Goal: Task Accomplishment & Management: Complete application form

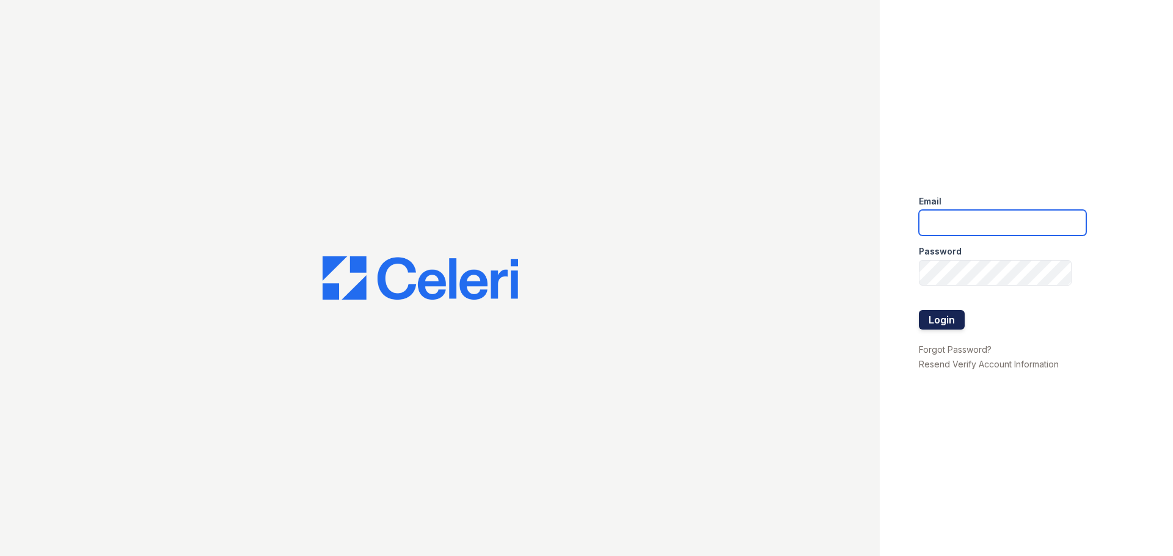
type input "arrivestreetervilleleasing@trinity-pm.com"
click at [927, 313] on button "Login" at bounding box center [942, 320] width 46 height 20
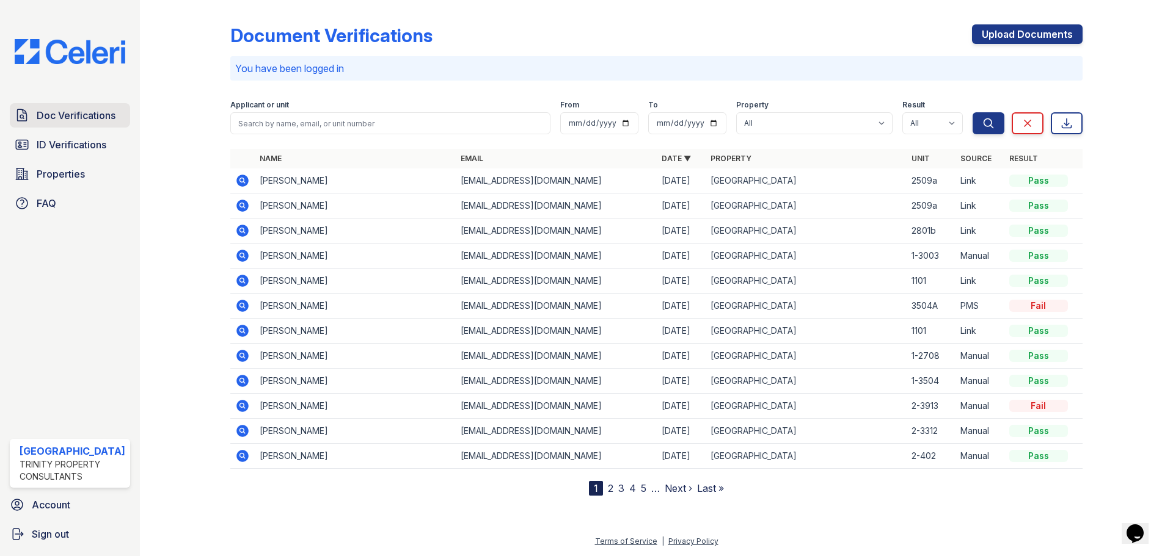
click at [103, 113] on span "Doc Verifications" at bounding box center [76, 115] width 79 height 15
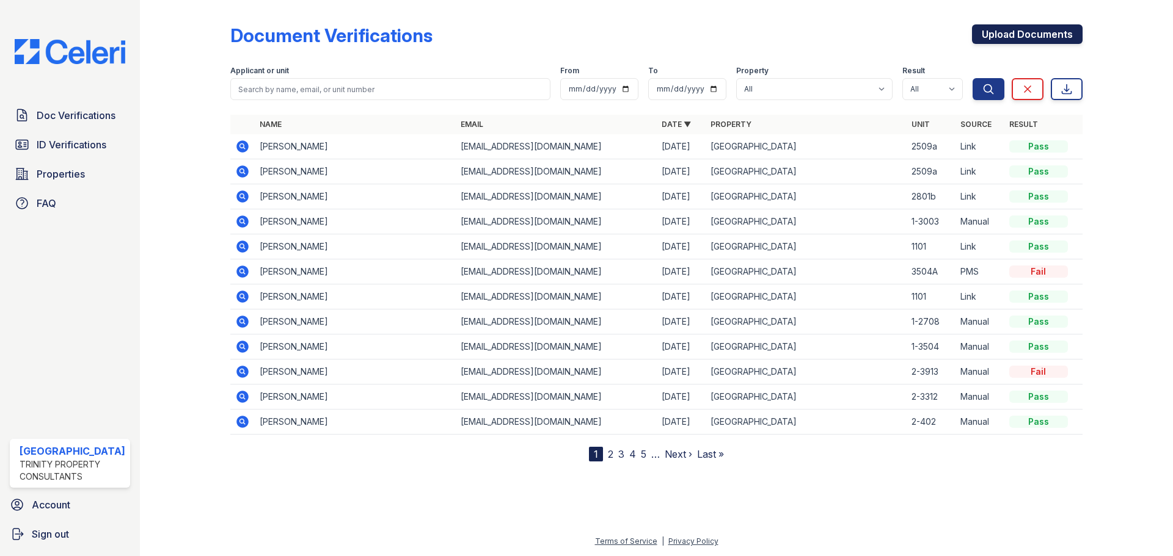
click at [1008, 36] on link "Upload Documents" at bounding box center [1027, 34] width 111 height 20
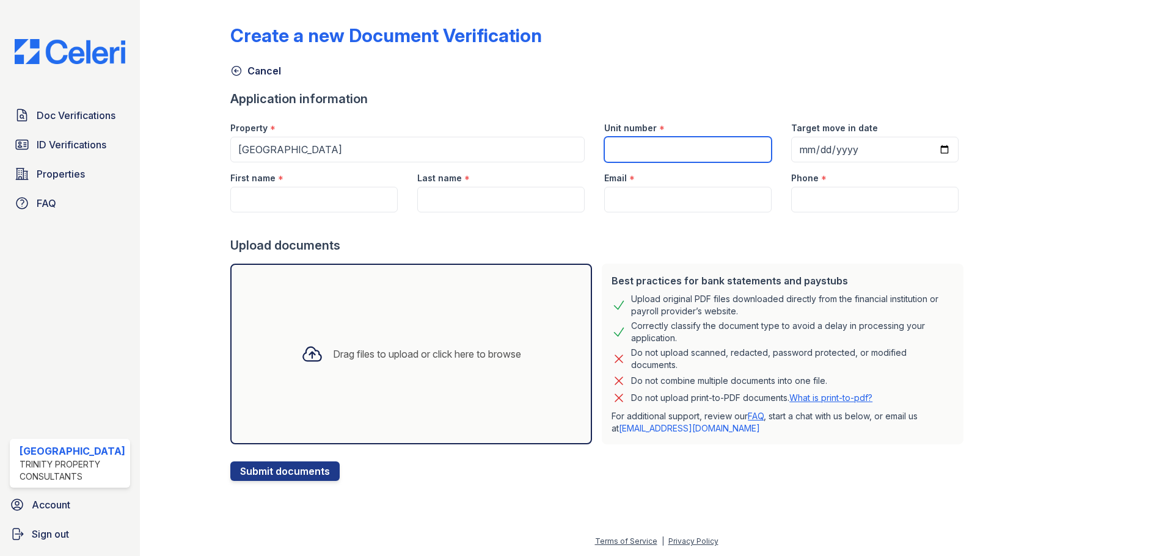
click at [690, 158] on input "Unit number" at bounding box center [687, 150] width 167 height 26
type input "1-1209"
click at [793, 150] on input "Target move in date" at bounding box center [874, 150] width 167 height 26
type input "2025-09-12"
click at [335, 207] on input "First name" at bounding box center [313, 200] width 167 height 26
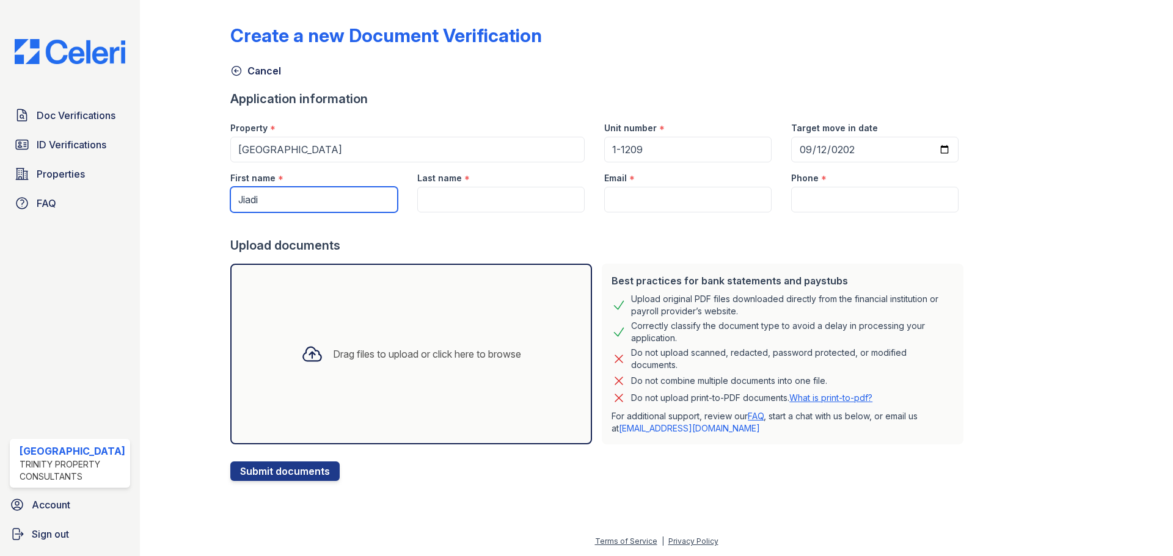
type input "Jiadi"
type input "Yu"
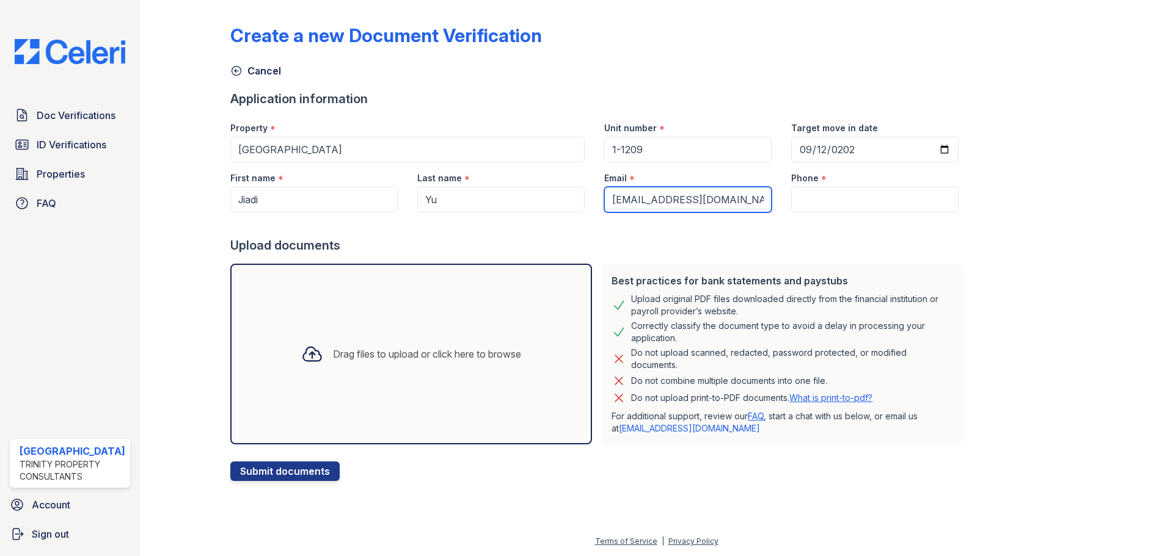
type input "jyjy@gmail.com"
type input "3124706040"
click at [466, 394] on div "Drag files to upload or click here to browse" at bounding box center [411, 354] width 362 height 181
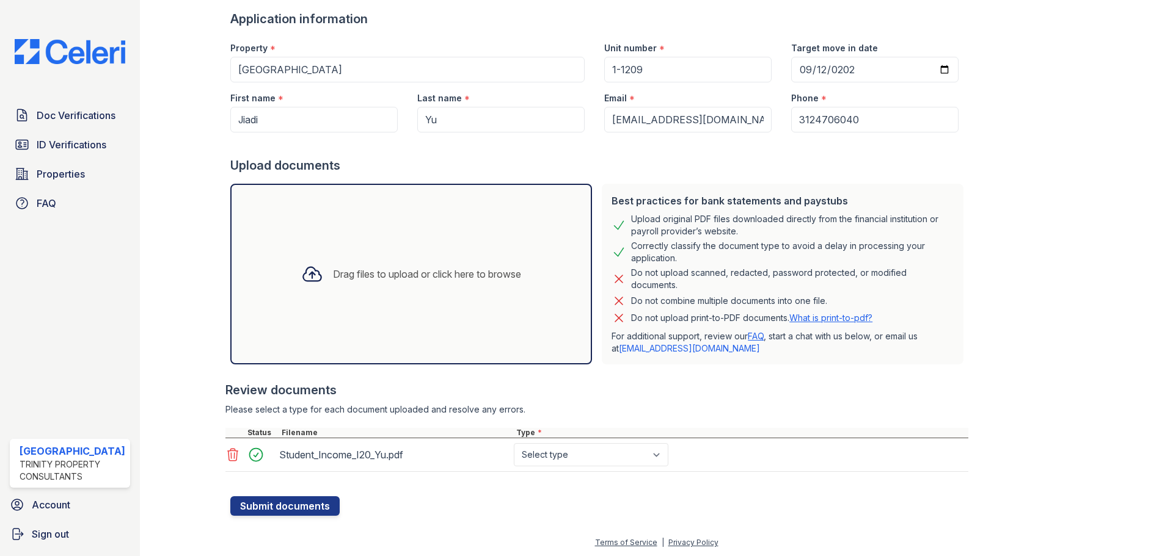
scroll to position [81, 0]
click at [588, 449] on select "Select type Paystub Bank Statement Offer Letter Tax Documents Benefit Award Let…" at bounding box center [591, 453] width 155 height 23
select select "benefit_award_letter"
click at [514, 442] on select "Select type Paystub Bank Statement Offer Letter Tax Documents Benefit Award Let…" at bounding box center [591, 453] width 155 height 23
click at [304, 512] on button "Submit documents" at bounding box center [284, 505] width 109 height 20
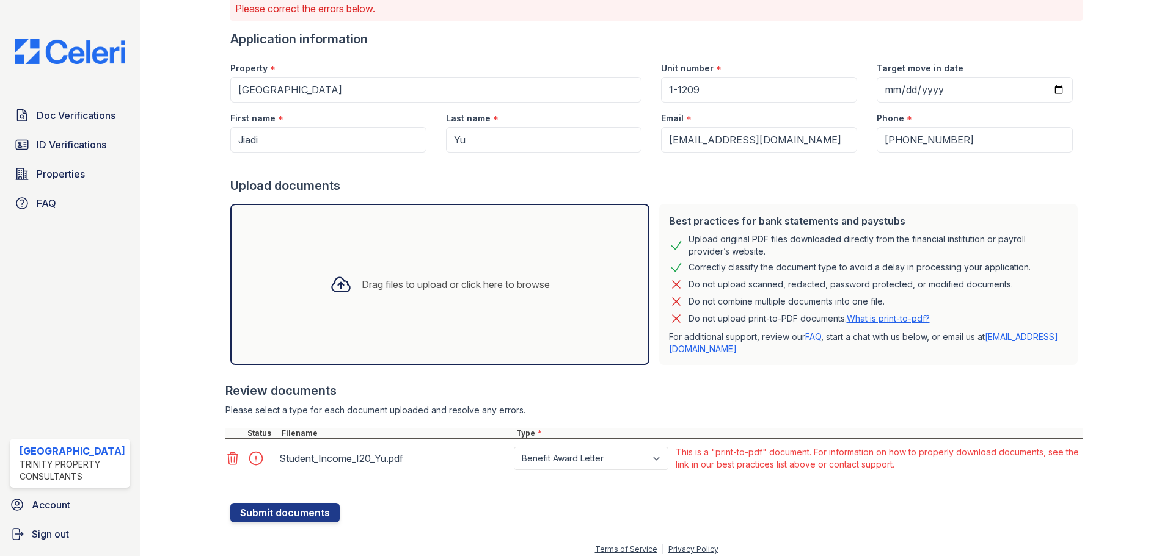
scroll to position [102, 0]
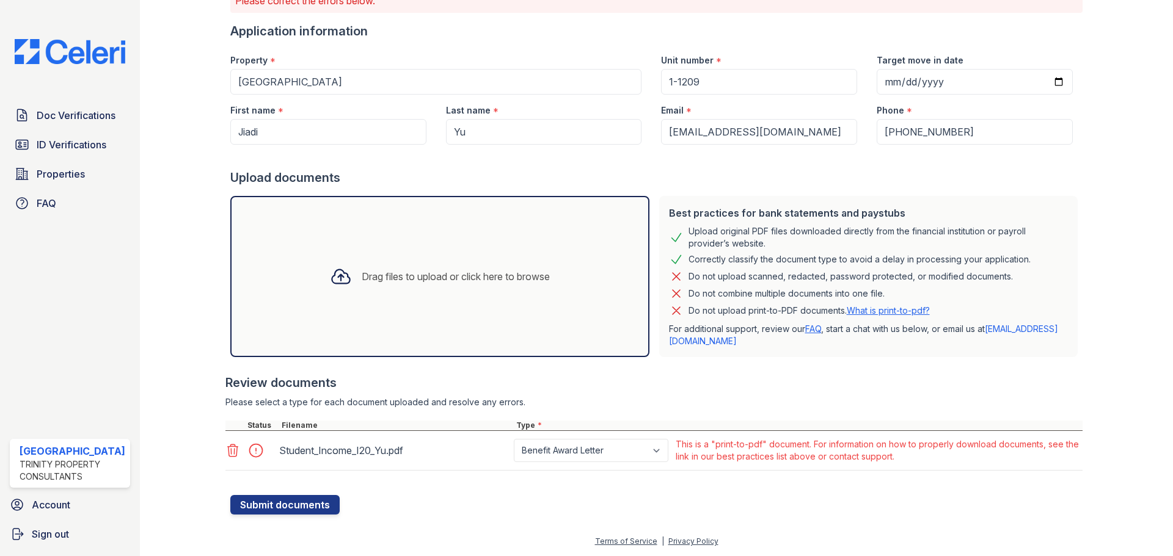
click at [869, 307] on link "What is print-to-pdf?" at bounding box center [888, 310] width 83 height 10
click at [418, 269] on div "Drag files to upload or click here to browse" at bounding box center [439, 277] width 239 height 42
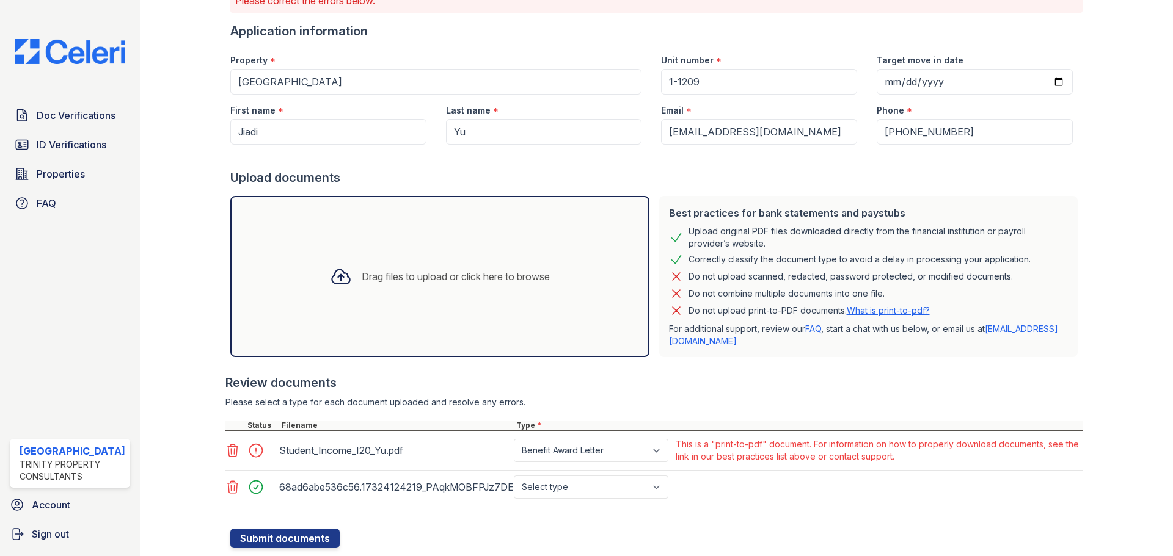
click at [624, 500] on div "68ad6abe536c56.17324124219_PAqkMOBFPJz7DERyOtD7.pdf Select type Paystub Bank St…" at bounding box center [653, 488] width 857 height 34
click at [624, 491] on select "Select type Paystub Bank Statement Offer Letter Tax Documents Benefit Award Let…" at bounding box center [591, 487] width 155 height 23
select select "benefit_award_letter"
click at [514, 476] on select "Select type Paystub Bank Statement Offer Letter Tax Documents Benefit Award Let…" at bounding box center [591, 487] width 155 height 23
click at [305, 545] on button "Submit documents" at bounding box center [284, 539] width 109 height 20
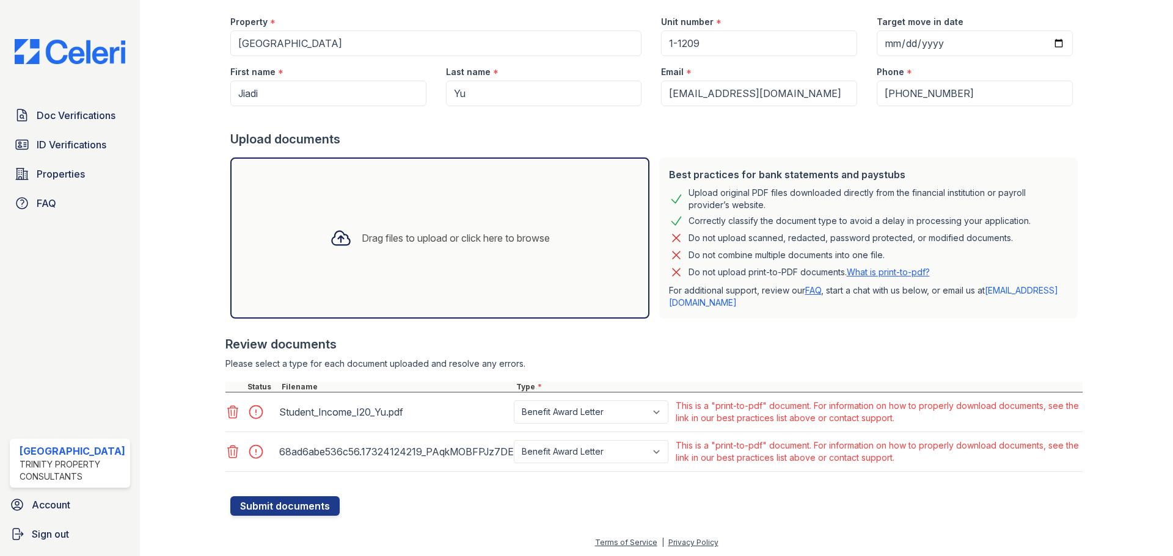
scroll to position [142, 0]
click at [66, 117] on span "Doc Verifications" at bounding box center [76, 115] width 79 height 15
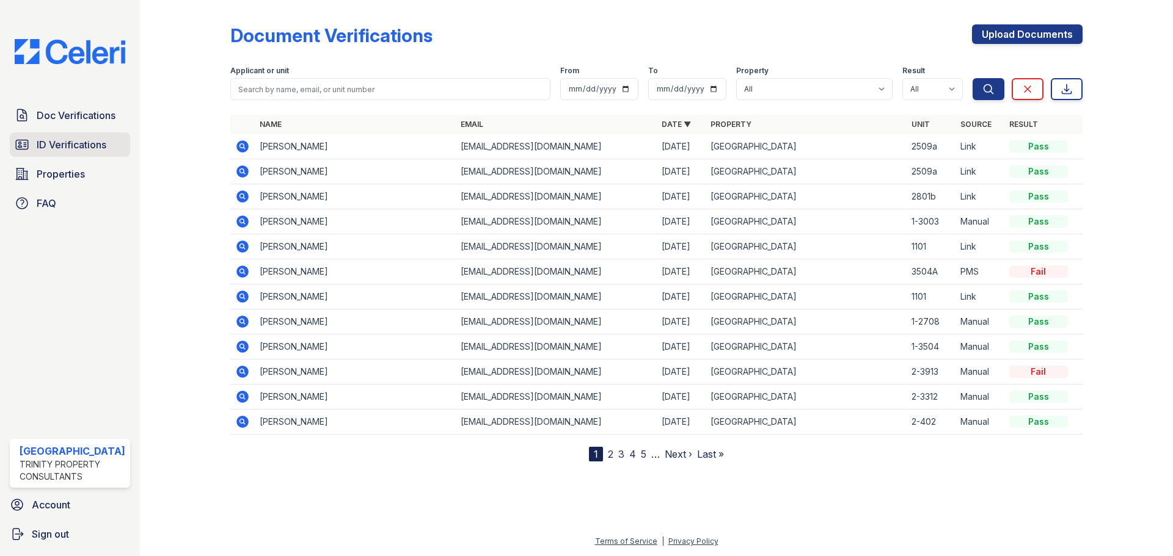
click at [73, 138] on span "ID Verifications" at bounding box center [72, 144] width 70 height 15
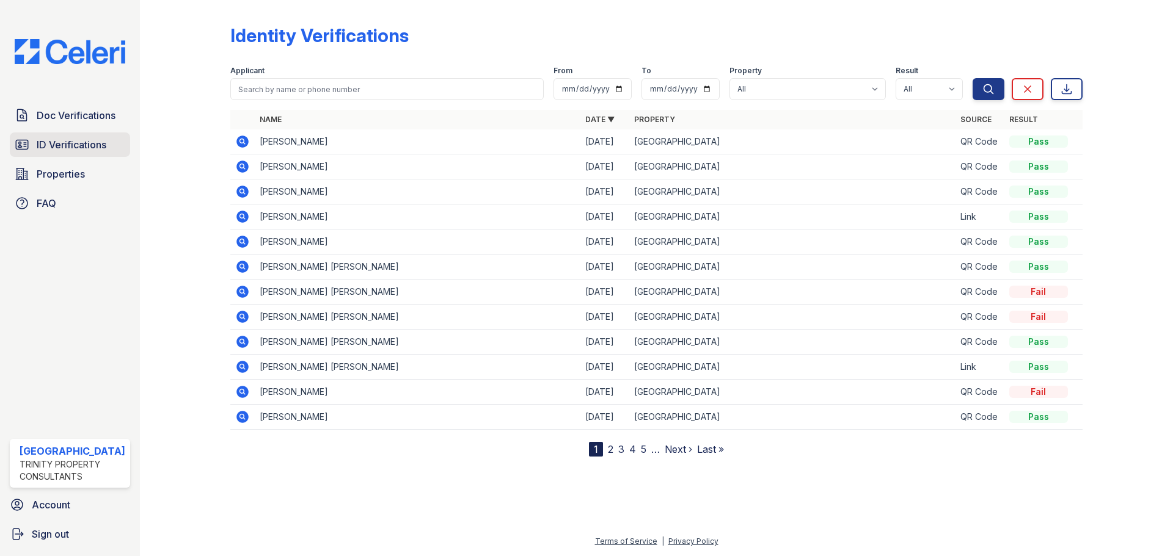
click at [64, 150] on span "ID Verifications" at bounding box center [72, 144] width 70 height 15
click at [811, 5] on div "Identity Verifications Filter Applicant From To Property All Arrive Streetervil…" at bounding box center [656, 231] width 852 height 452
click at [79, 141] on span "ID Verifications" at bounding box center [72, 144] width 70 height 15
click at [237, 137] on icon at bounding box center [242, 141] width 15 height 15
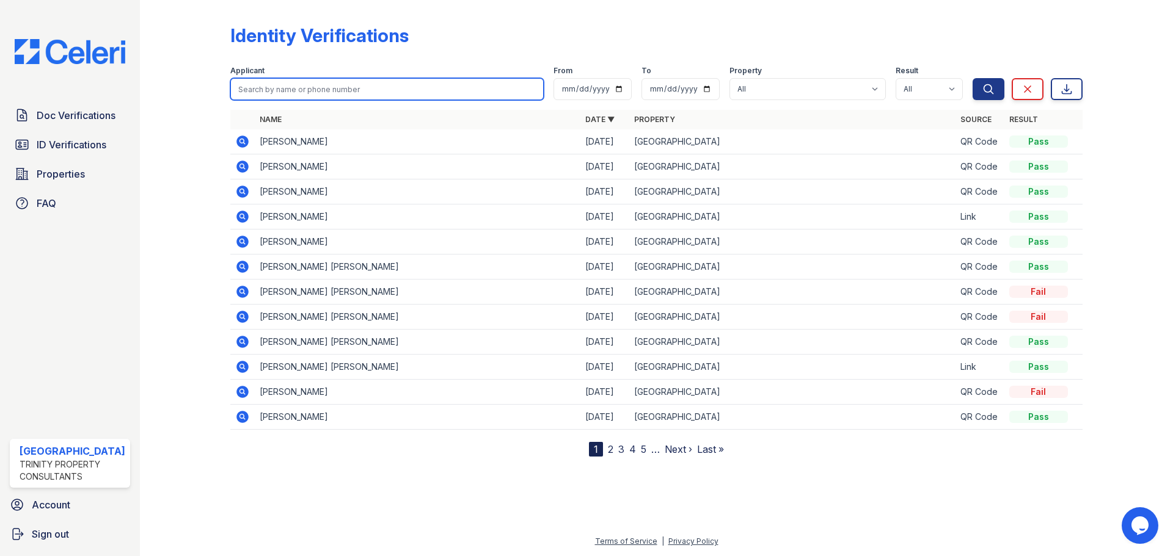
click at [301, 86] on input "search" at bounding box center [386, 89] width 313 height 22
type input "yanxi"
click at [972, 78] on button "Search" at bounding box center [988, 89] width 32 height 22
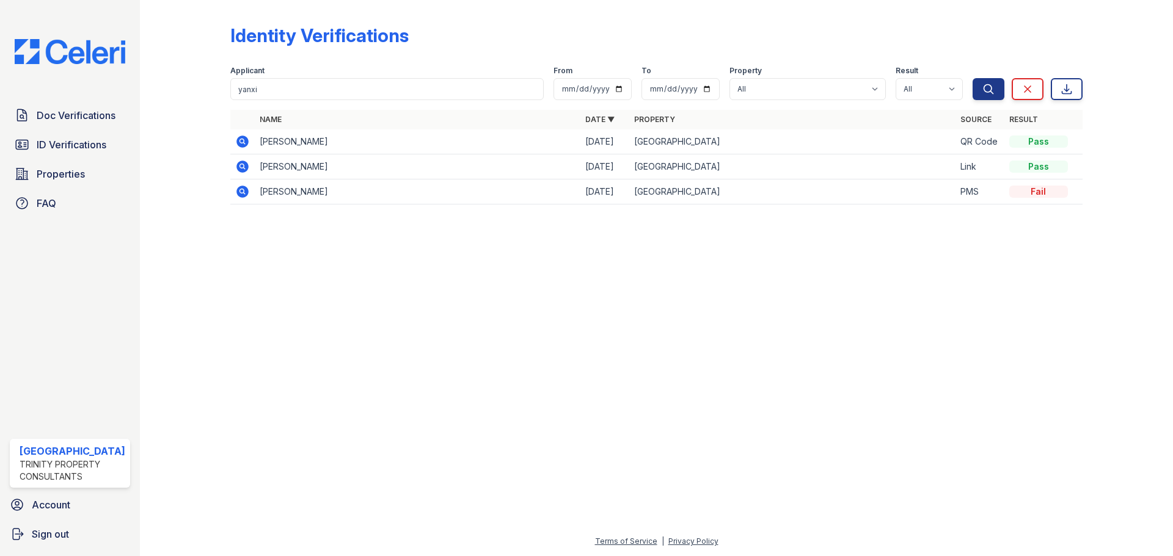
click at [242, 146] on icon at bounding box center [242, 142] width 12 height 12
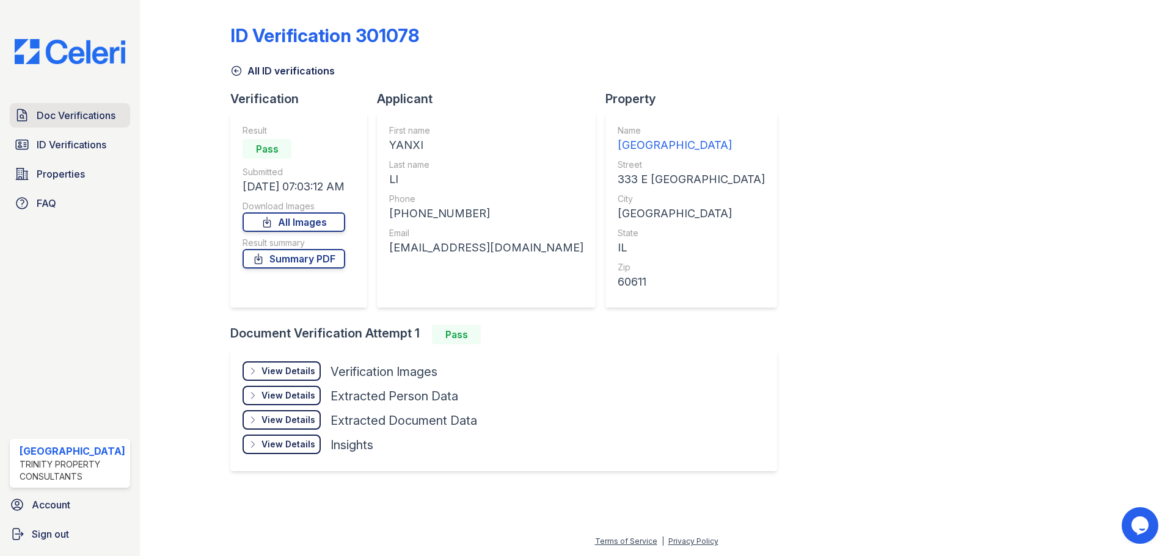
click at [75, 117] on span "Doc Verifications" at bounding box center [76, 115] width 79 height 15
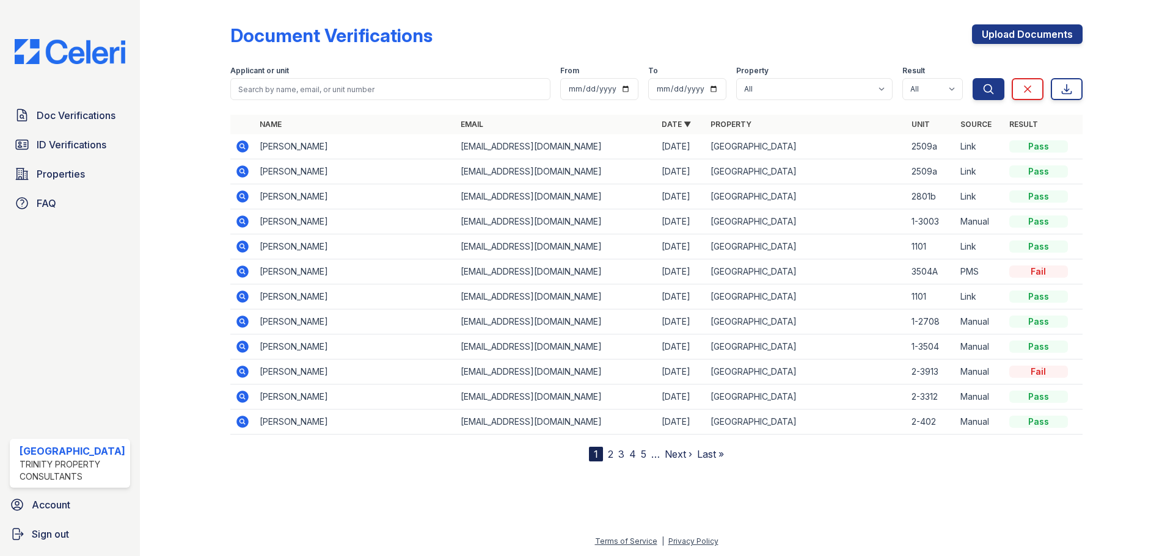
click at [241, 246] on icon at bounding box center [241, 245] width 3 height 3
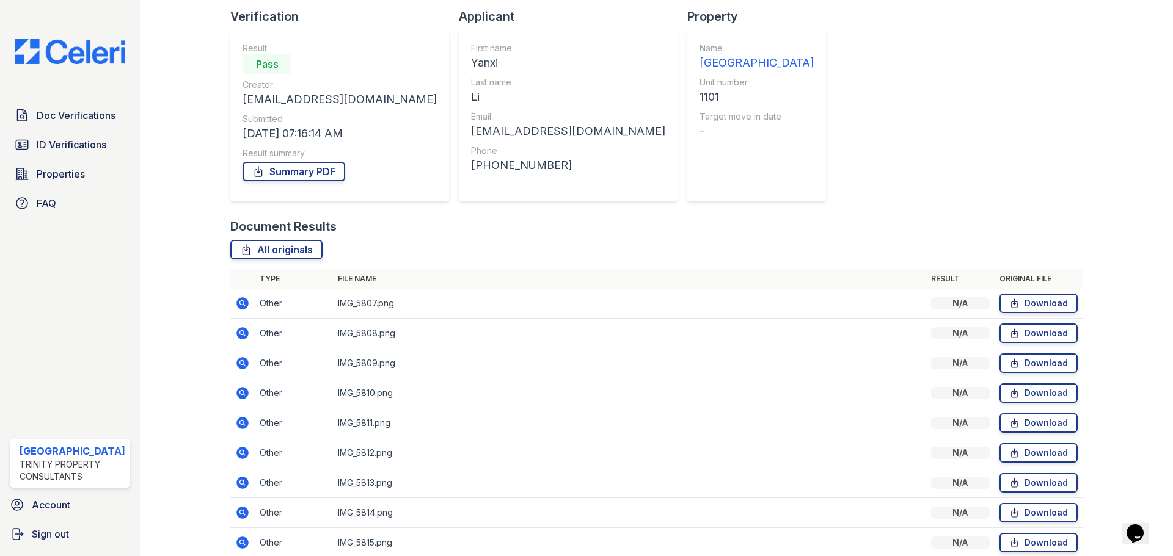
scroll to position [228, 0]
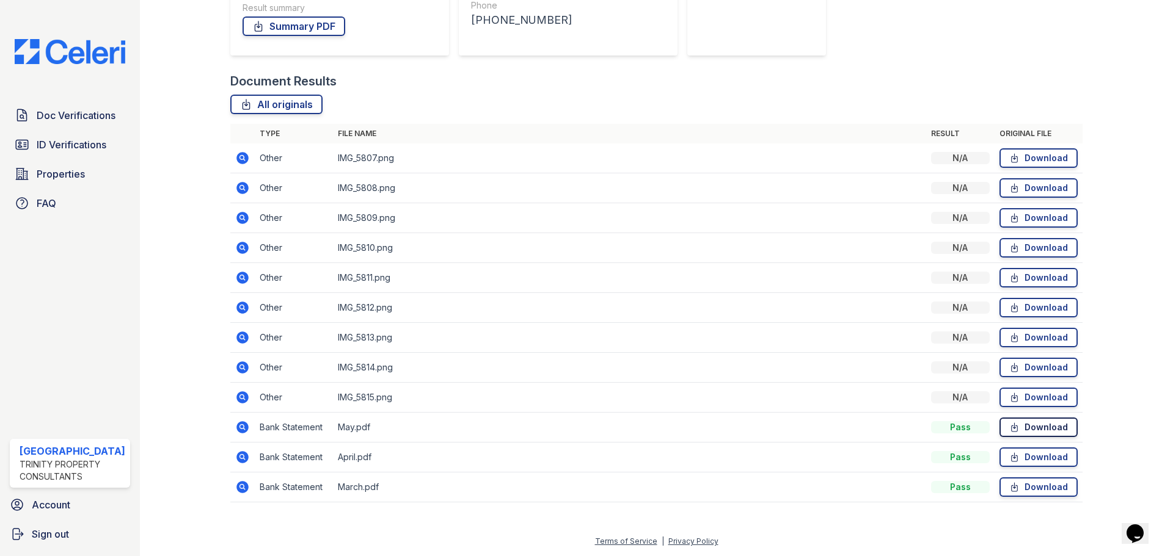
click at [1054, 433] on link "Download" at bounding box center [1038, 428] width 78 height 20
click at [1034, 453] on link "Download" at bounding box center [1038, 458] width 78 height 20
click at [1031, 482] on link "Download" at bounding box center [1038, 488] width 78 height 20
click at [751, 82] on div "Document Results" at bounding box center [656, 81] width 852 height 17
click at [735, 75] on div "Document Results" at bounding box center [656, 81] width 852 height 17
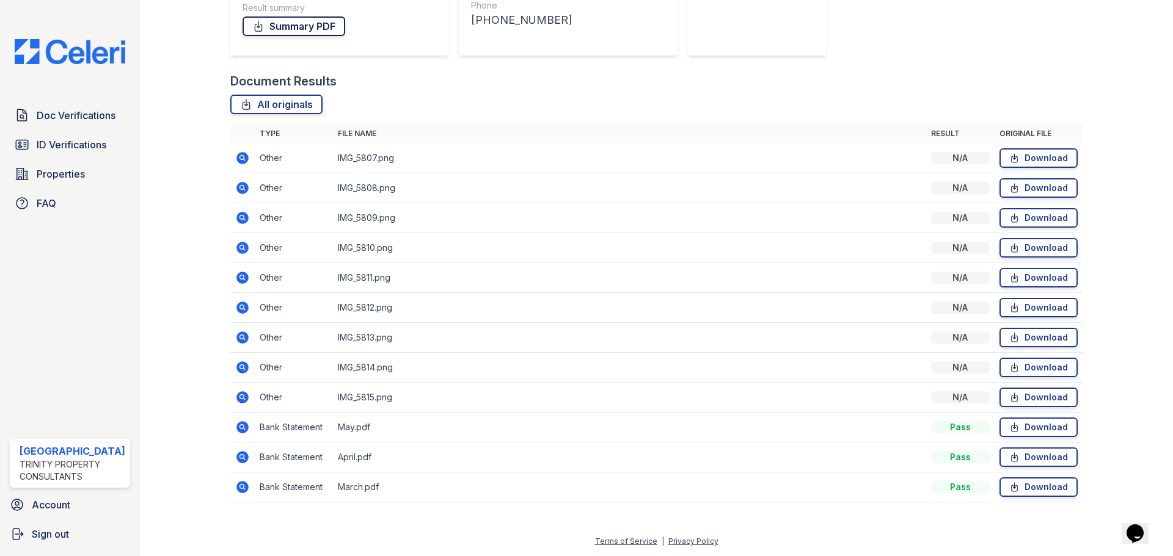
click at [335, 29] on link "Summary PDF" at bounding box center [293, 26] width 103 height 20
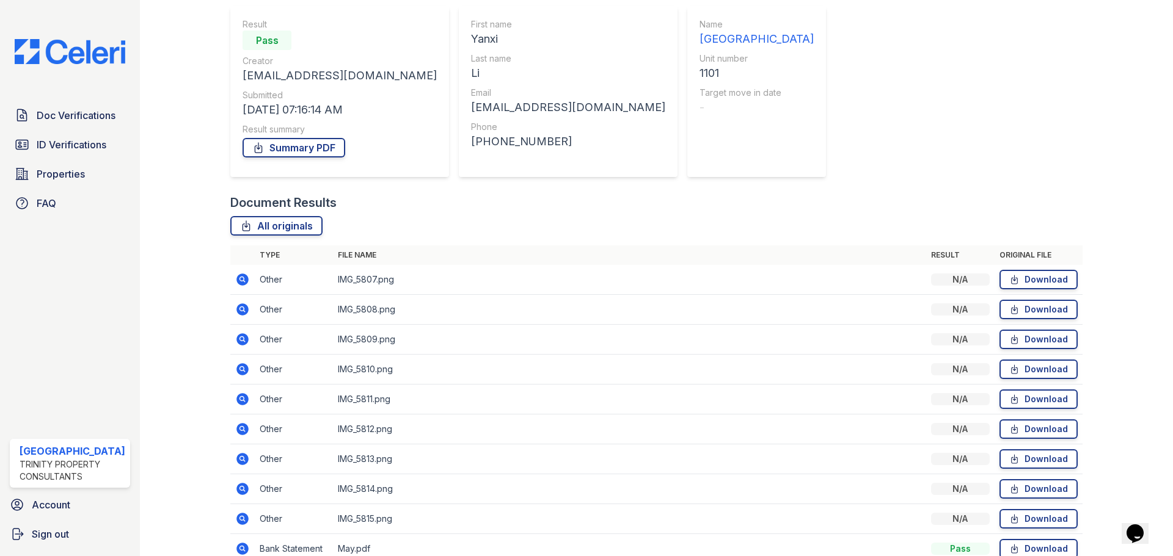
scroll to position [0, 0]
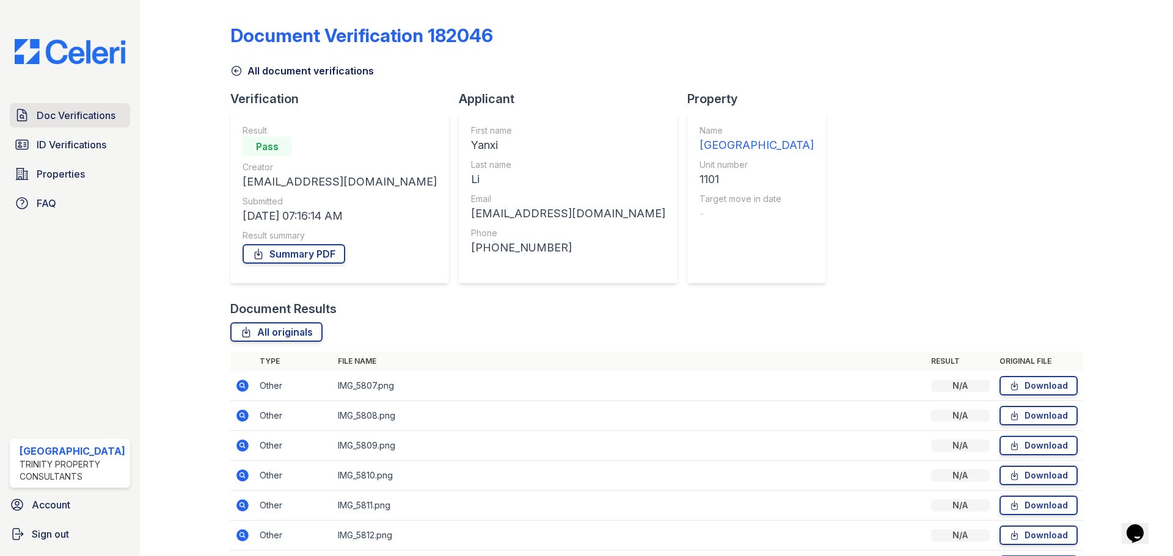
click at [40, 118] on span "Doc Verifications" at bounding box center [76, 115] width 79 height 15
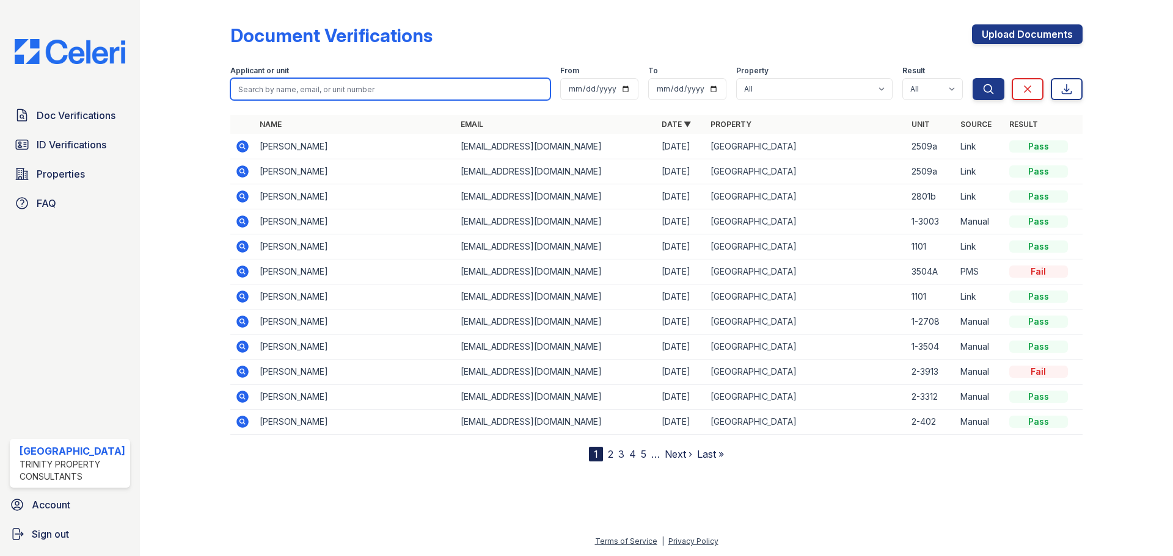
click at [365, 93] on input "search" at bounding box center [390, 89] width 320 height 22
type input "hon"
click at [972, 78] on button "Search" at bounding box center [988, 89] width 32 height 22
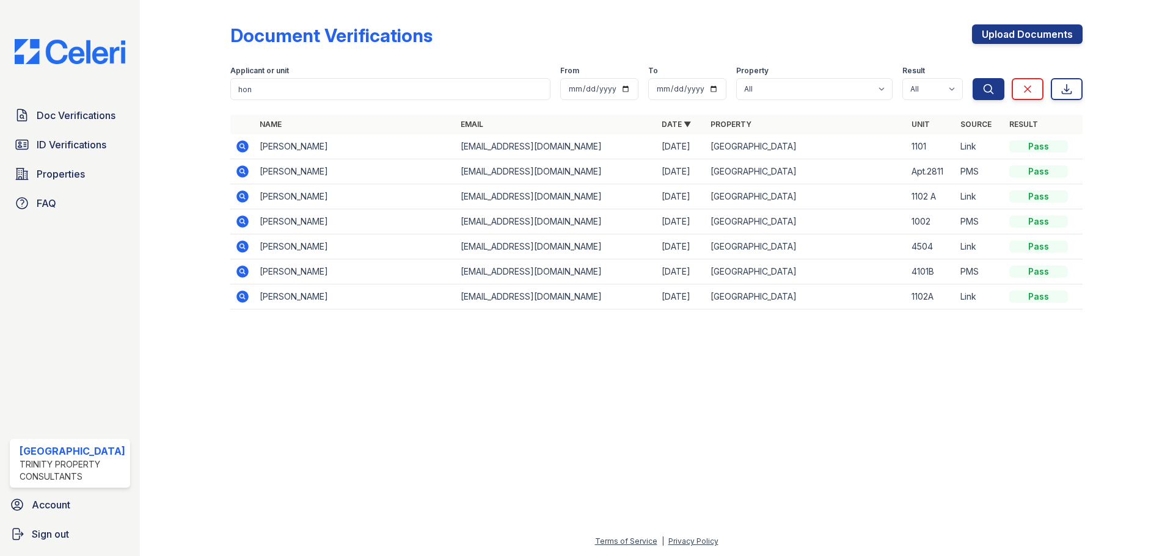
click at [238, 143] on icon at bounding box center [242, 146] width 12 height 12
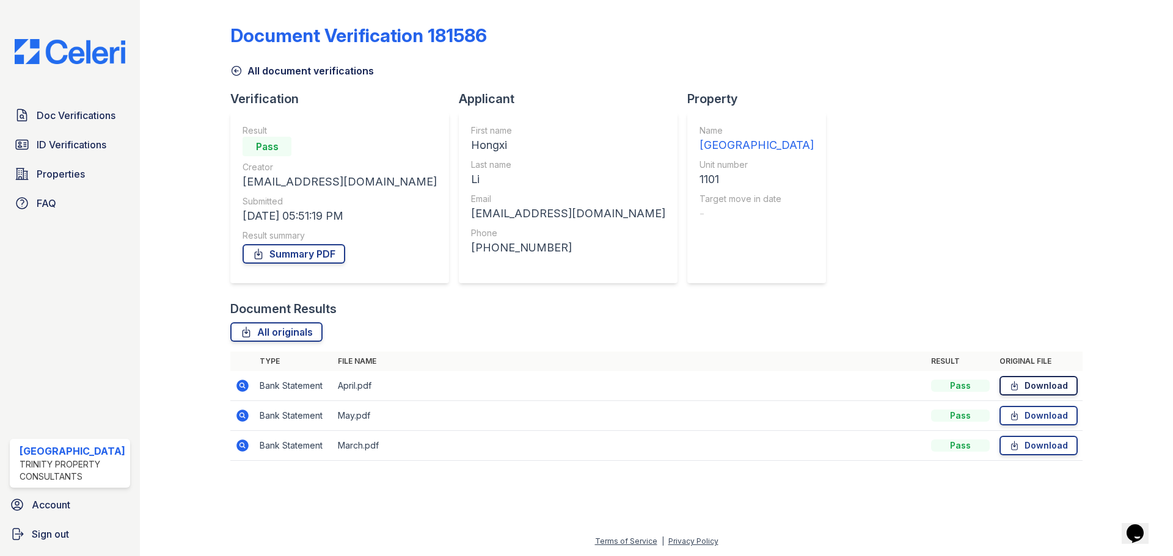
click at [1019, 389] on icon at bounding box center [1014, 386] width 10 height 12
click at [1036, 419] on link "Download" at bounding box center [1038, 416] width 78 height 20
click at [1040, 451] on link "Download" at bounding box center [1038, 446] width 78 height 20
click at [883, 200] on div "Document Verification 181586 All document verifications Verification Result Pas…" at bounding box center [656, 239] width 852 height 468
click at [265, 255] on link "Summary PDF" at bounding box center [293, 254] width 103 height 20
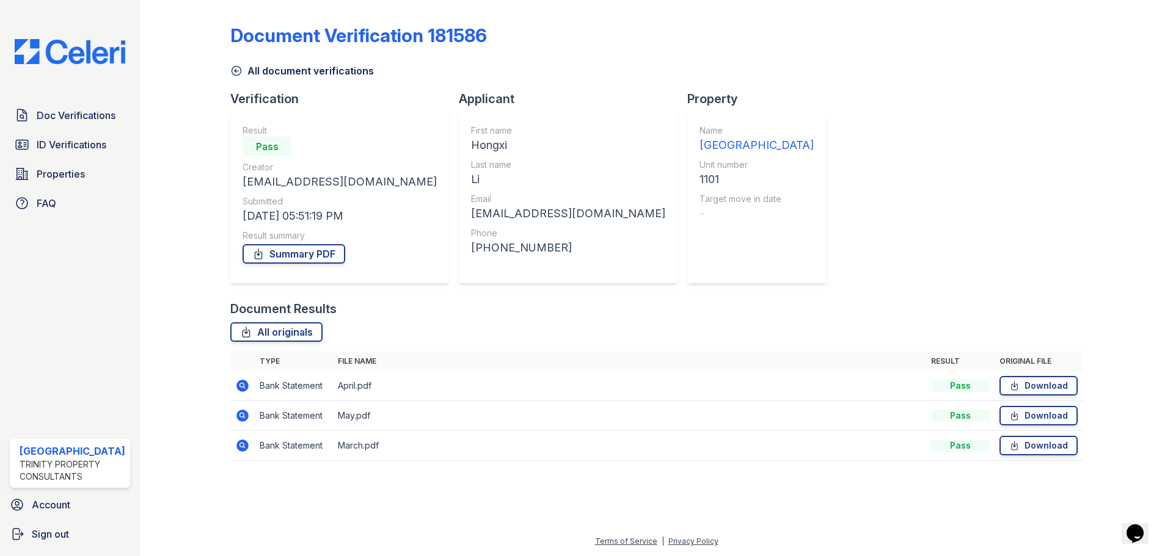
click at [770, 60] on div "All document verifications" at bounding box center [656, 67] width 852 height 22
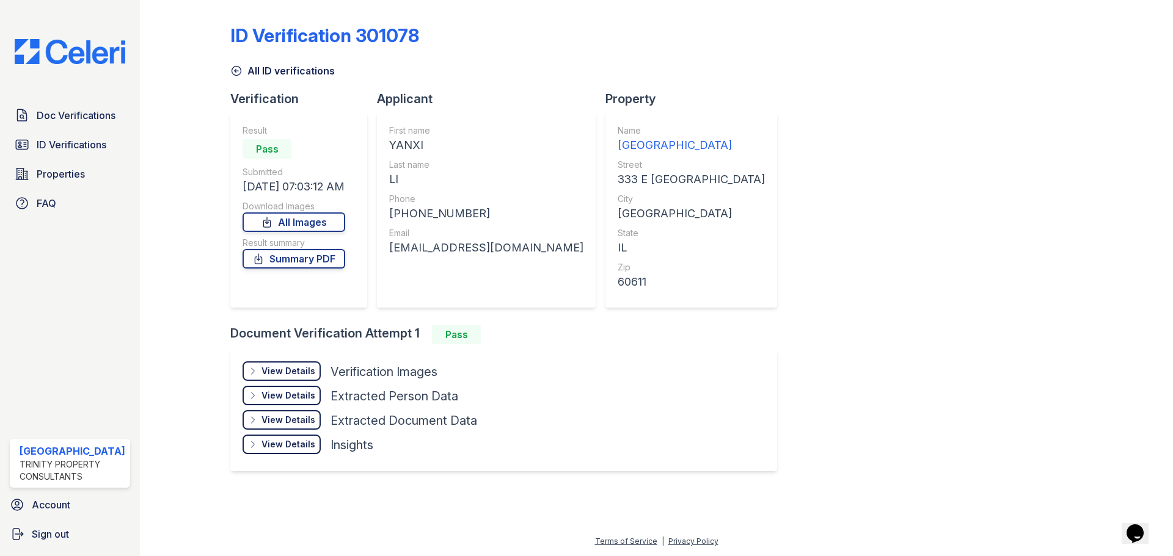
click at [281, 375] on div "View Details" at bounding box center [288, 371] width 54 height 12
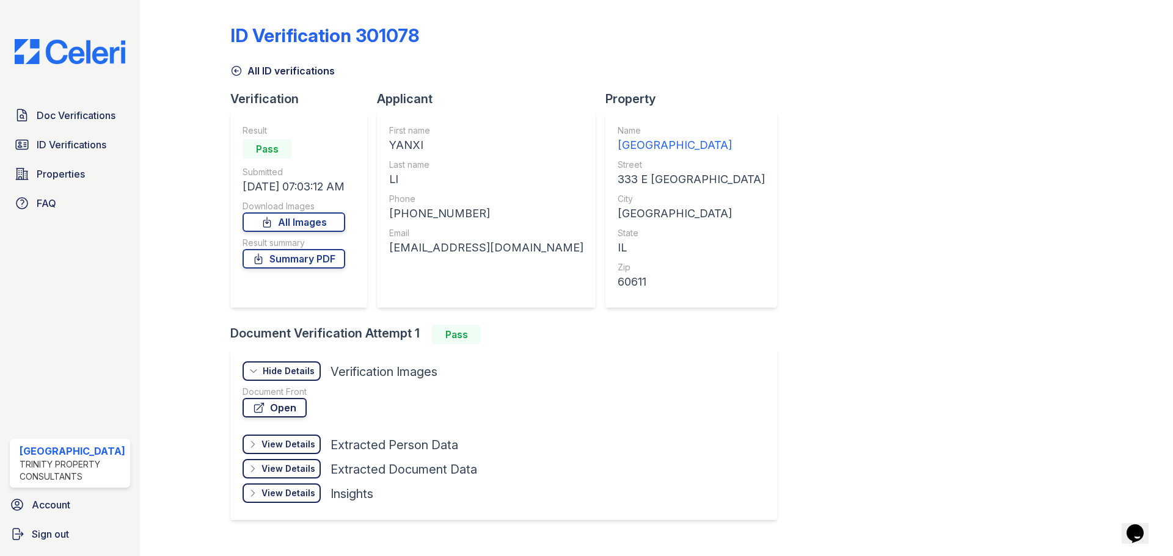
click at [290, 410] on link "Open" at bounding box center [274, 408] width 64 height 20
click at [294, 262] on link "Summary PDF" at bounding box center [293, 259] width 103 height 20
click at [822, 200] on div "ID Verification 301078 All ID verifications Verification Result Pass Submitted …" at bounding box center [656, 271] width 852 height 533
drag, startPoint x: 834, startPoint y: 37, endPoint x: 798, endPoint y: 32, distance: 36.4
click at [834, 37] on div "ID Verification 301078" at bounding box center [656, 40] width 852 height 32
